Goal: Task Accomplishment & Management: Manage account settings

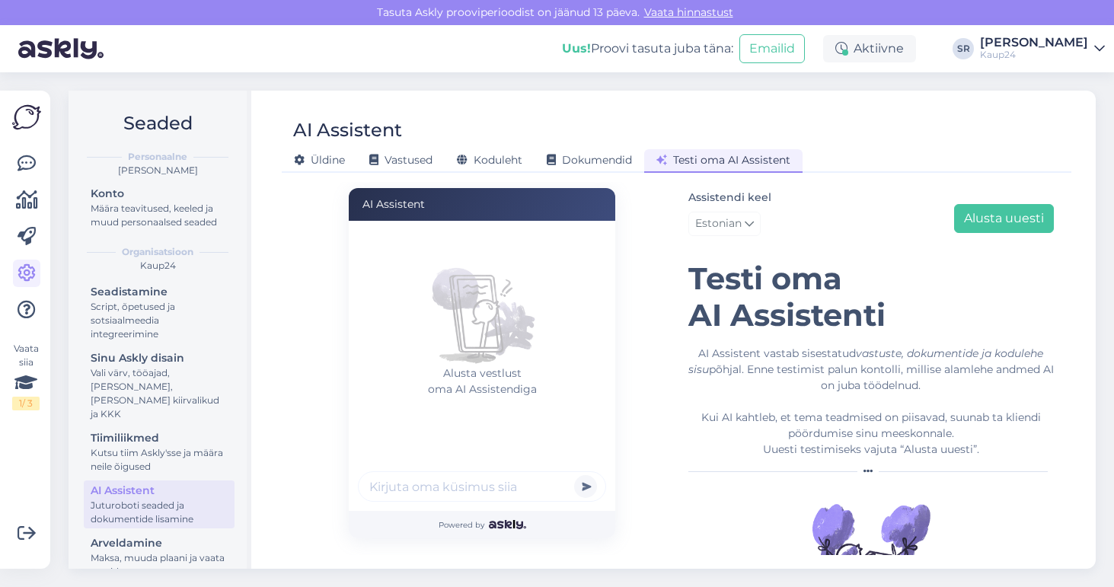
scroll to position [64, 0]
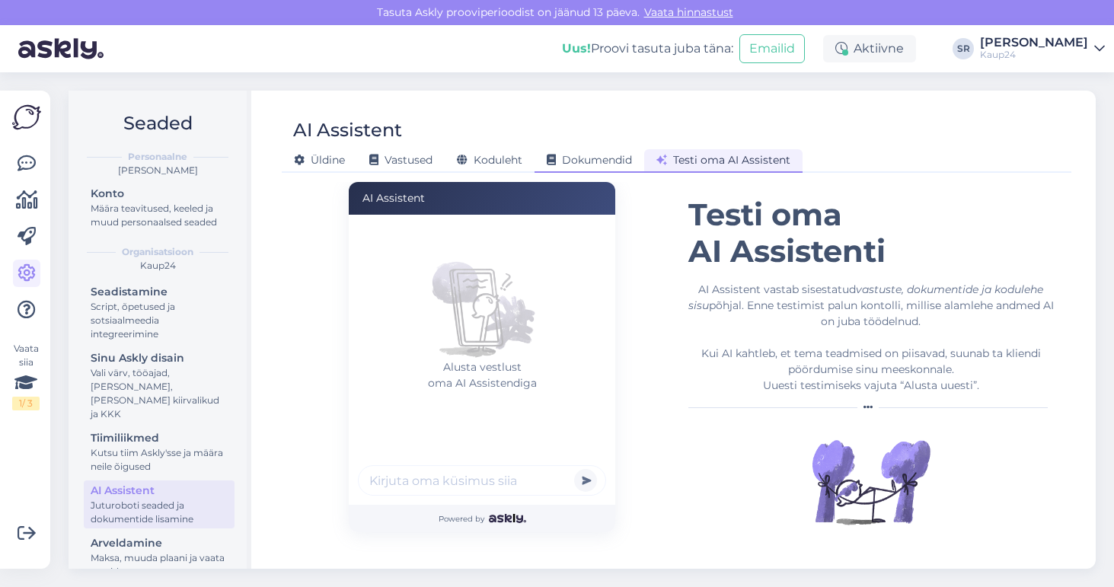
click at [598, 158] on span "Dokumendid" at bounding box center [589, 160] width 85 height 14
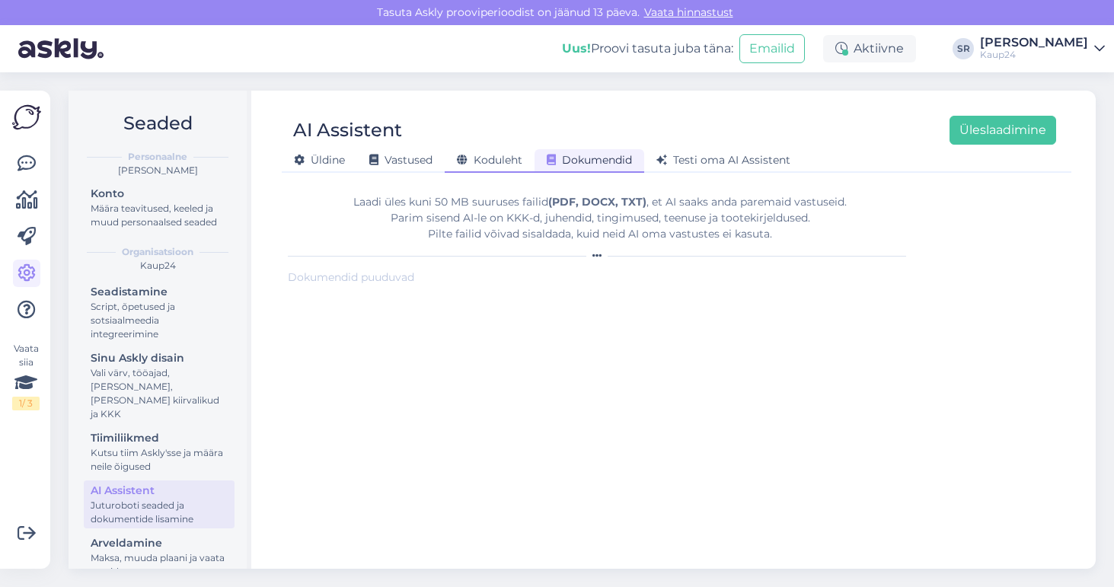
click at [511, 156] on span "Koduleht" at bounding box center [489, 160] width 65 height 14
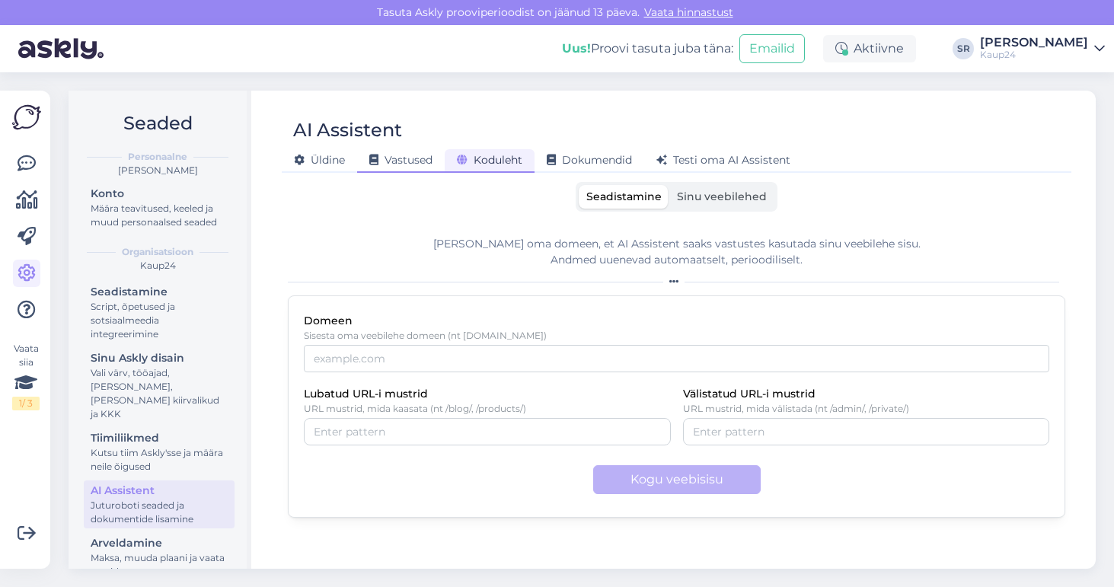
click at [413, 161] on span "Vastused" at bounding box center [400, 160] width 63 height 14
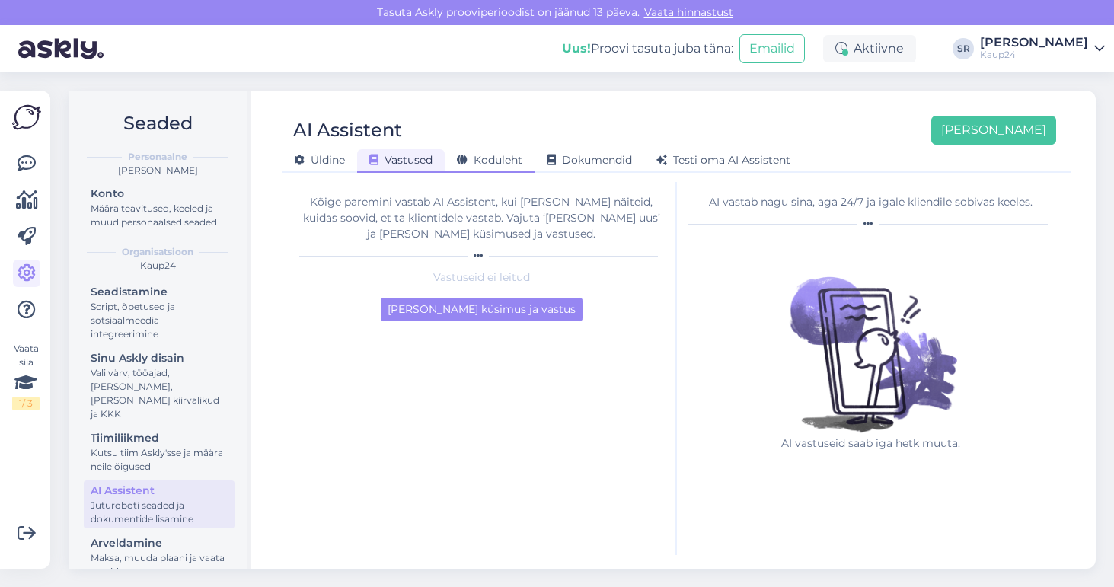
click at [499, 156] on span "Koduleht" at bounding box center [489, 160] width 65 height 14
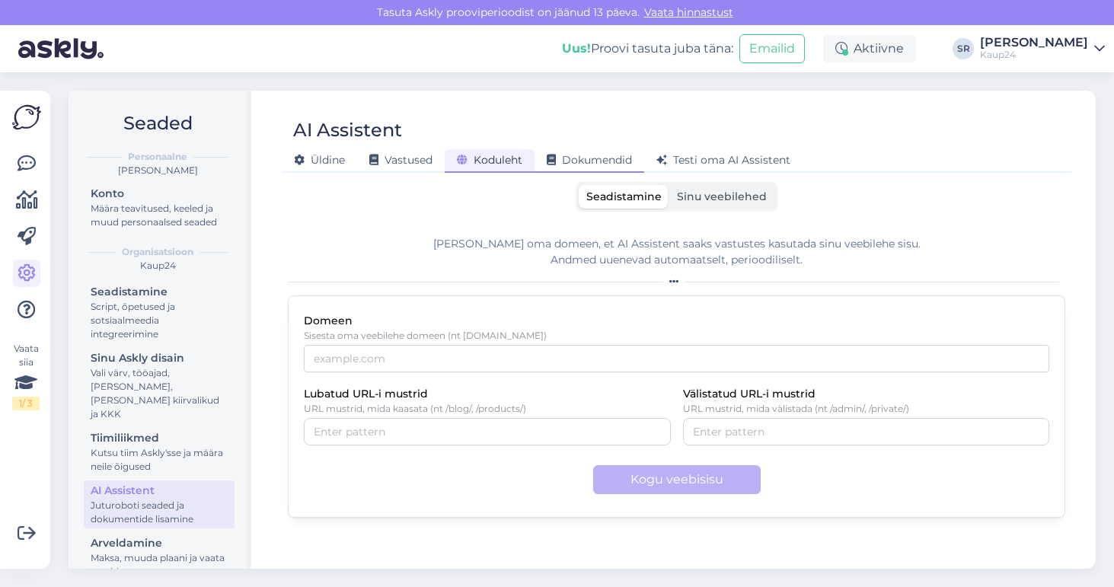
click at [578, 158] on span "Dokumendid" at bounding box center [589, 160] width 85 height 14
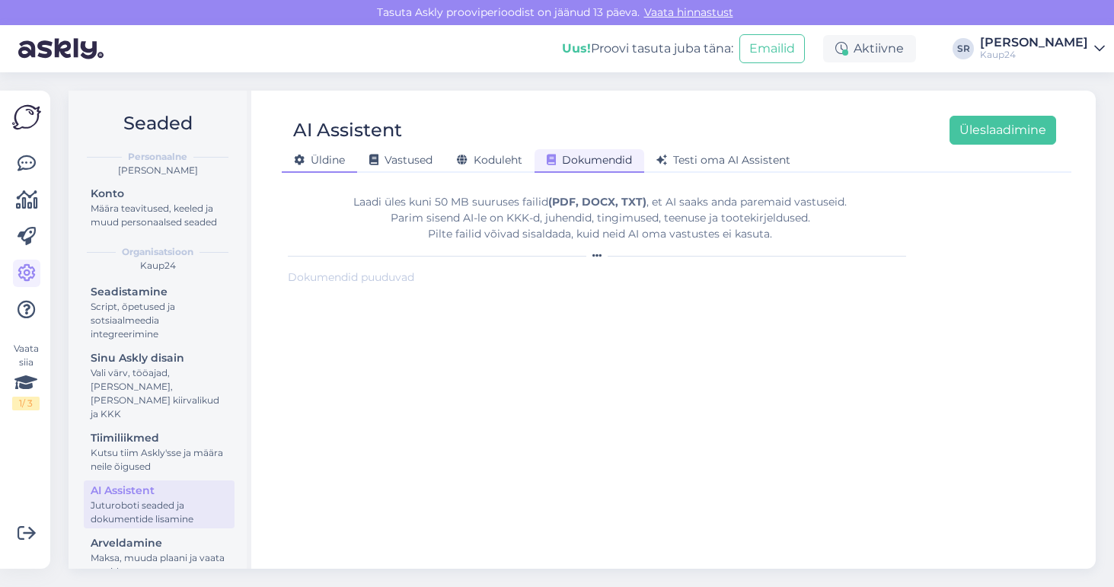
click at [327, 167] on div "Üldine" at bounding box center [319, 161] width 75 height 24
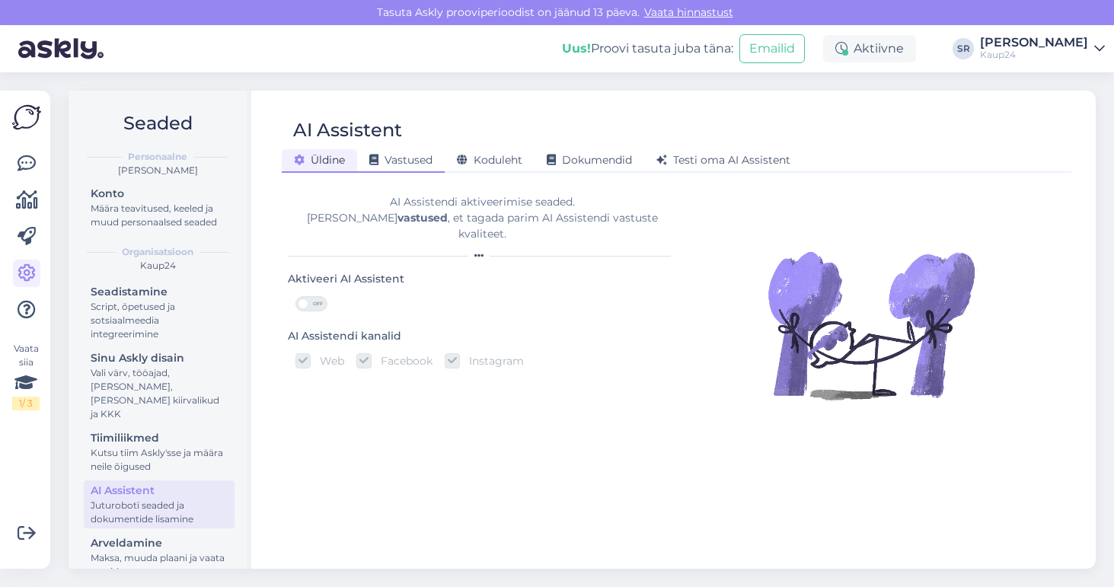
click at [413, 160] on span "Vastused" at bounding box center [400, 160] width 63 height 14
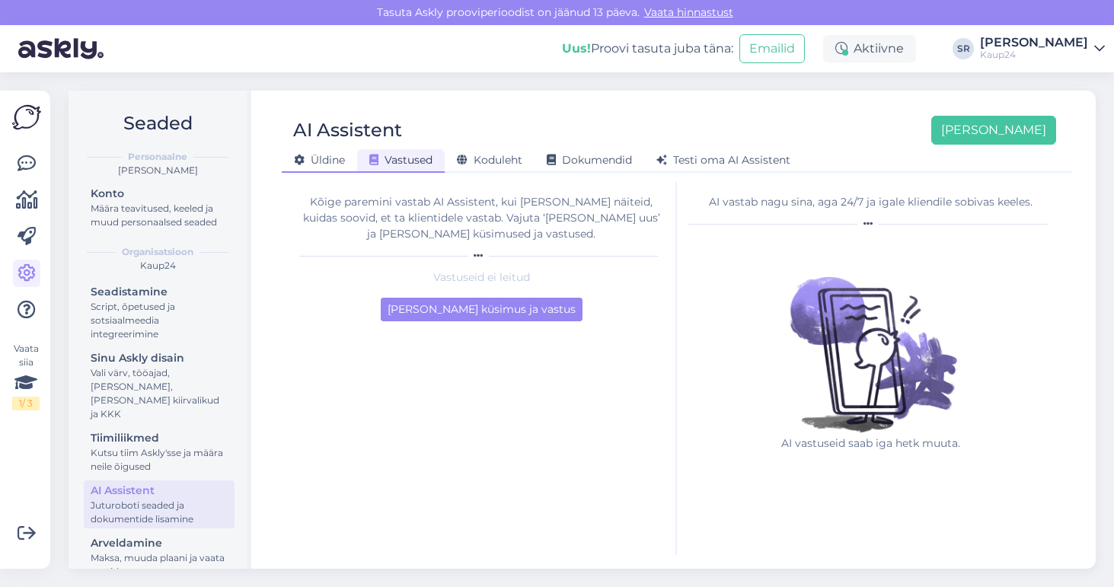
click at [325, 162] on span "Üldine" at bounding box center [319, 160] width 51 height 14
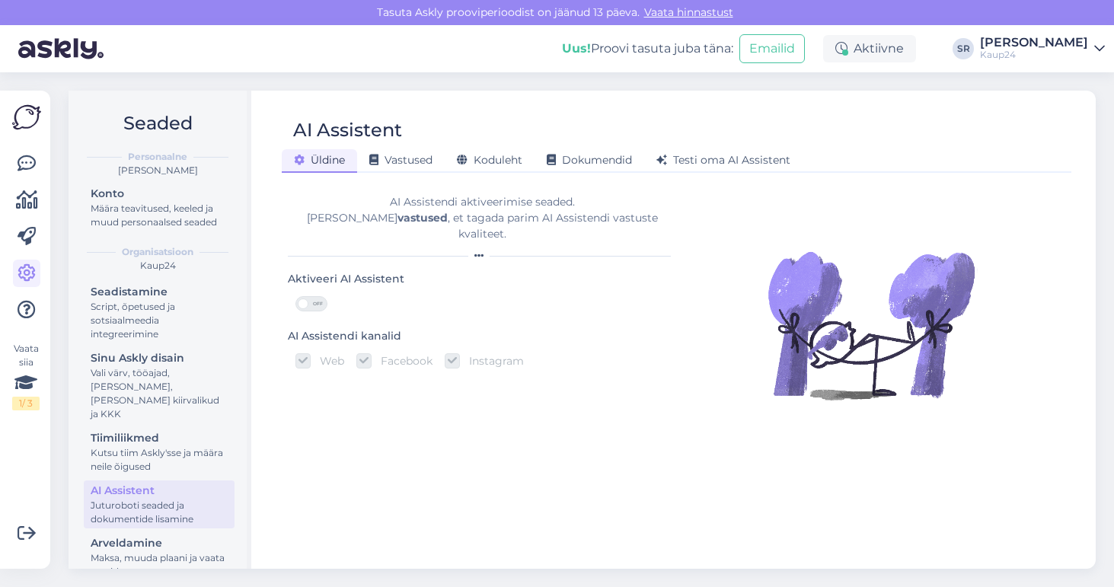
click at [307, 296] on div "OFF" at bounding box center [311, 303] width 32 height 15
click at [295, 296] on input "OFF" at bounding box center [295, 296] width 0 height 0
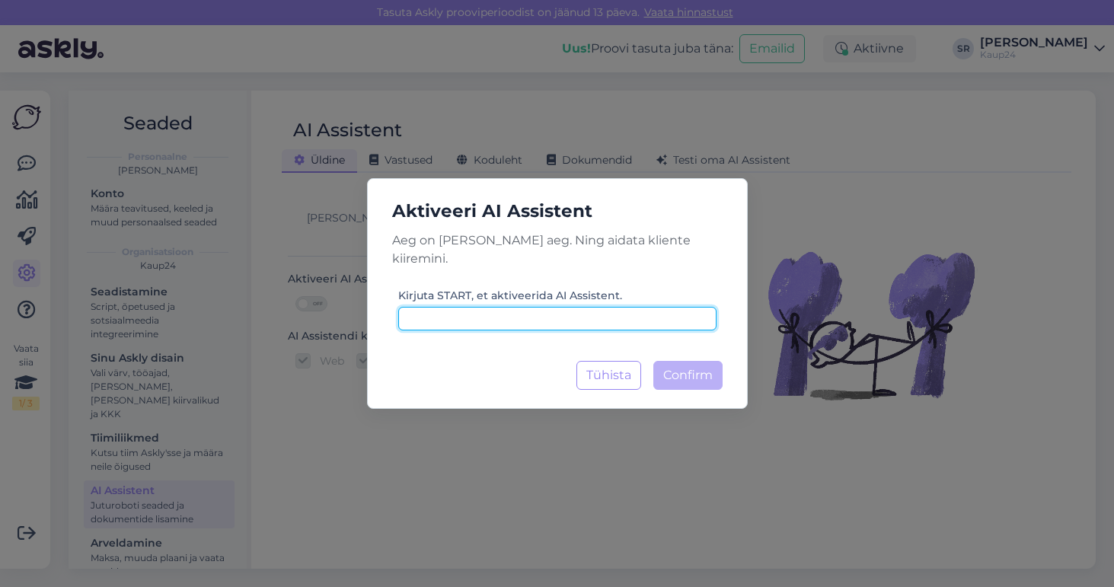
click at [456, 317] on input at bounding box center [557, 319] width 318 height 24
click at [467, 467] on div "Aktiveeri AI Assistent [PERSON_NAME] on [PERSON_NAME] aeg. Ning aidata kliente …" at bounding box center [557, 293] width 1114 height 587
